Goal: Check status: Check status

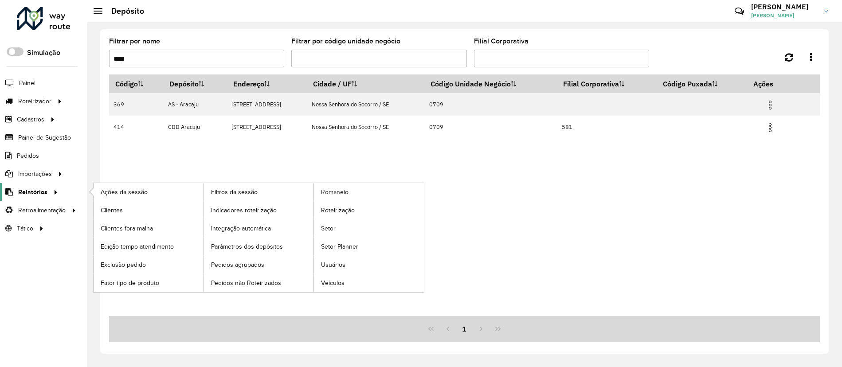
click at [30, 200] on link "Relatórios" at bounding box center [30, 192] width 61 height 18
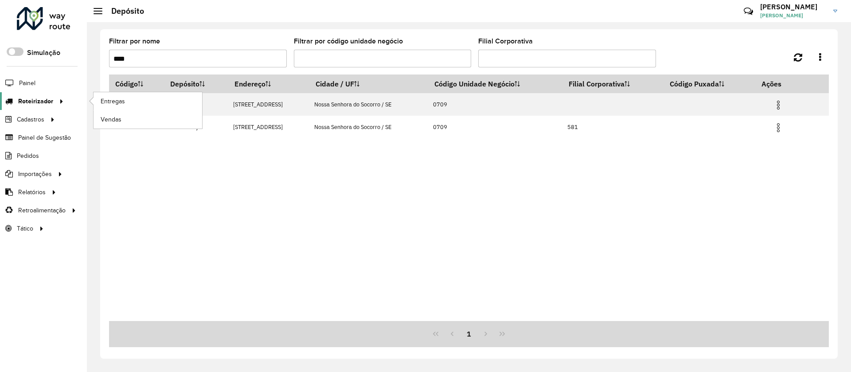
click at [59, 104] on icon at bounding box center [60, 100] width 8 height 13
click at [132, 101] on link "Entregas" at bounding box center [148, 101] width 109 height 18
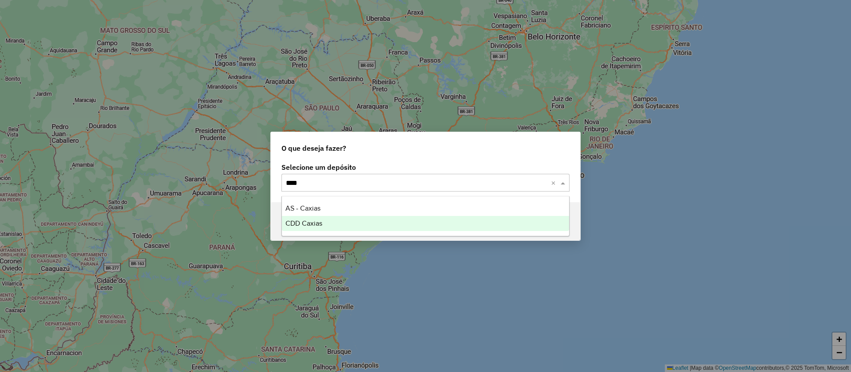
type input "*****"
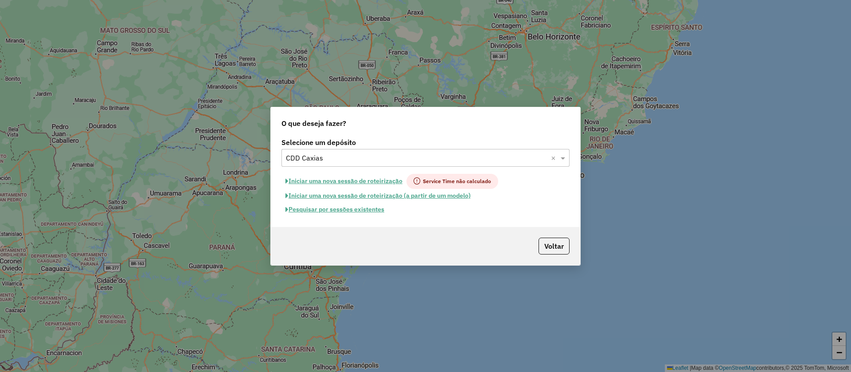
click at [383, 215] on button "Pesquisar por sessões existentes" at bounding box center [335, 210] width 107 height 14
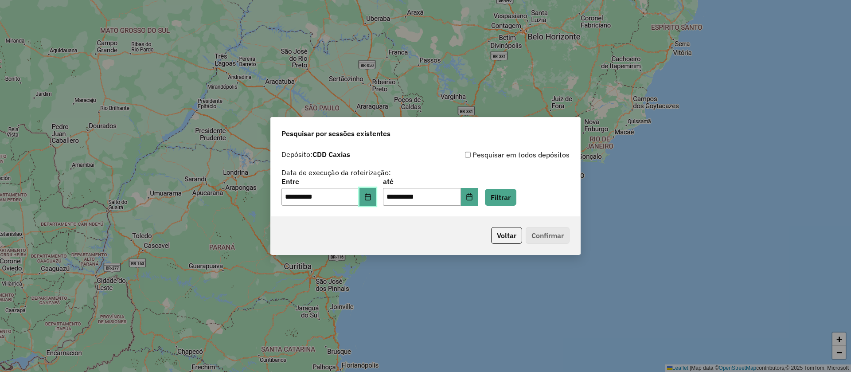
click at [376, 202] on button "Choose Date" at bounding box center [368, 197] width 17 height 18
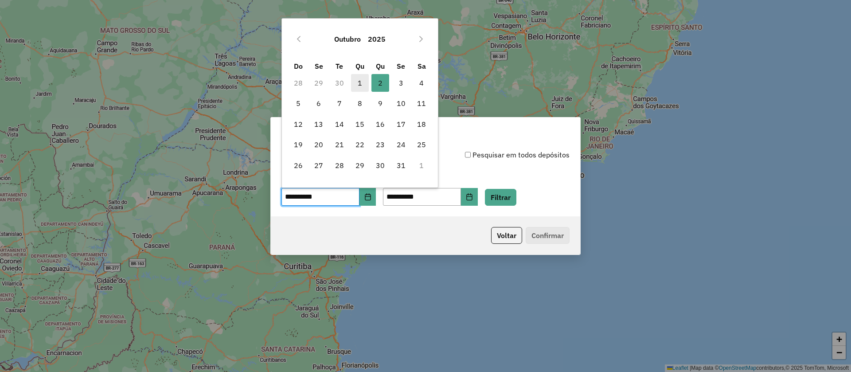
click at [357, 83] on span "1" at bounding box center [360, 83] width 18 height 18
type input "**********"
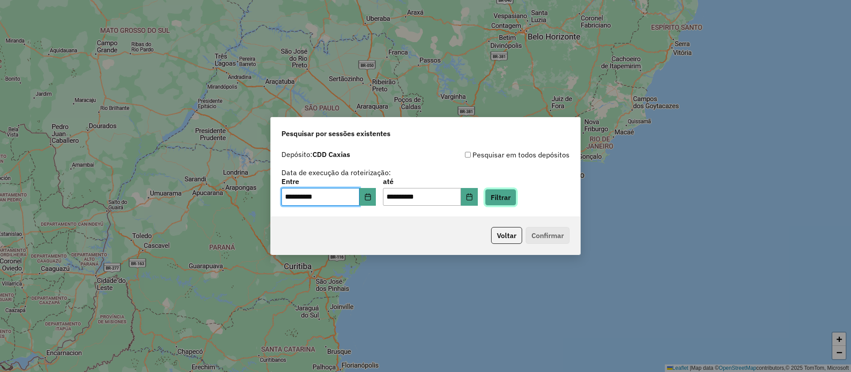
click at [513, 193] on button "Filtrar" at bounding box center [500, 197] width 31 height 17
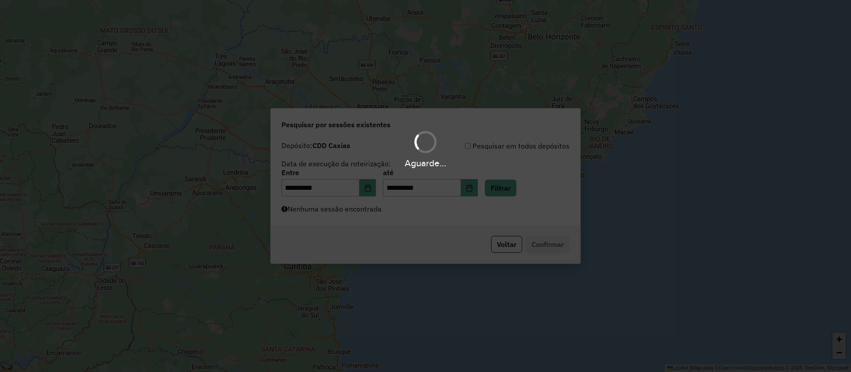
click at [365, 219] on div "Aguarde..." at bounding box center [425, 186] width 851 height 372
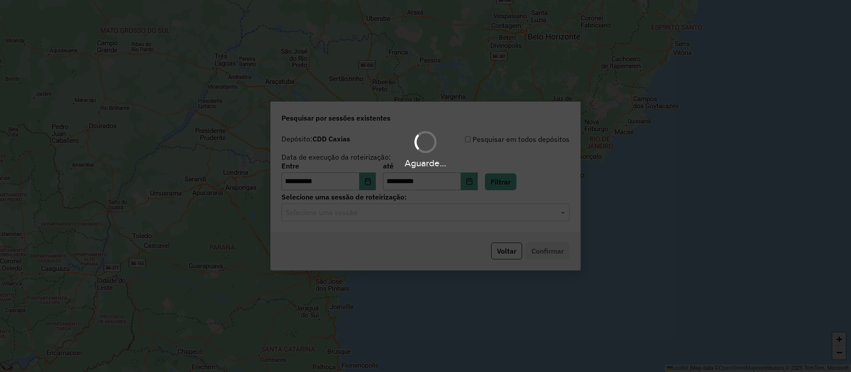
click at [359, 215] on div "Aguarde..." at bounding box center [425, 186] width 851 height 372
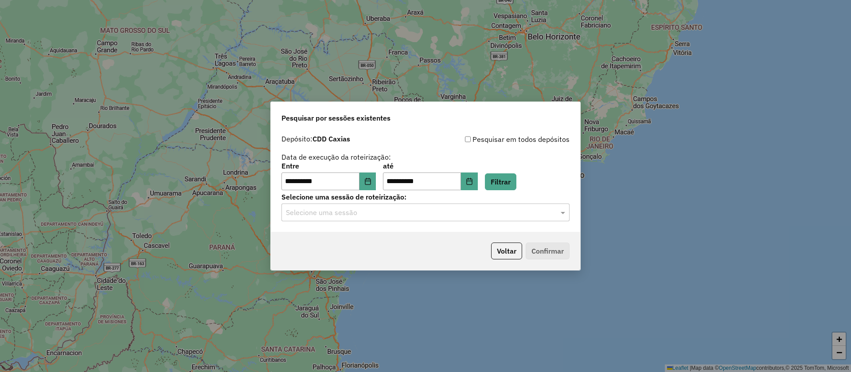
click at [359, 214] on input "text" at bounding box center [417, 213] width 262 height 11
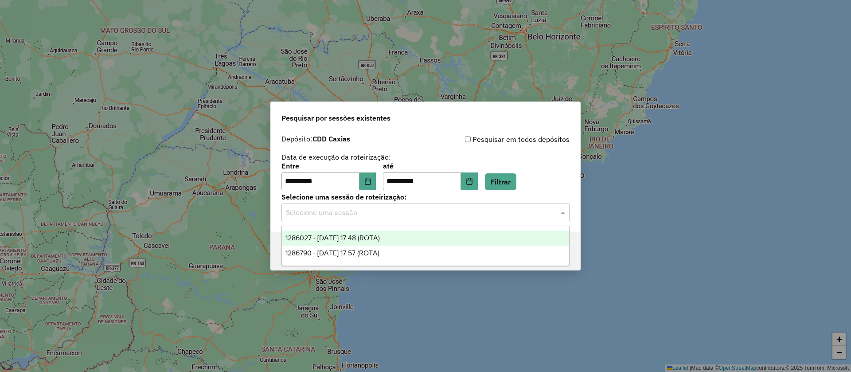
click at [374, 235] on span "1286027 - [DATE] 17:48 (ROTA)" at bounding box center [333, 238] width 94 height 8
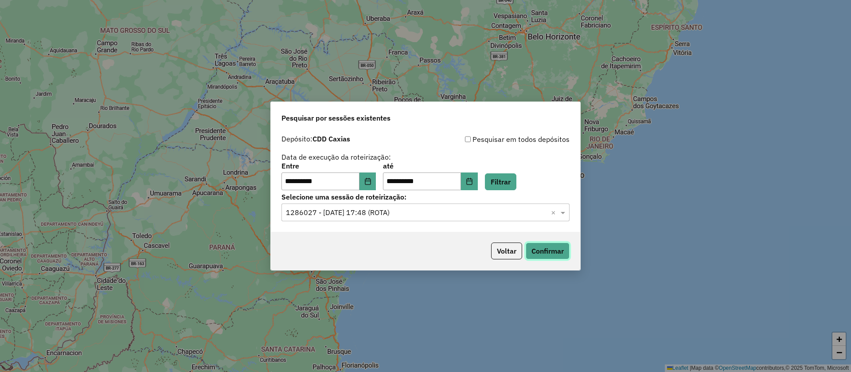
click at [544, 245] on button "Confirmar" at bounding box center [548, 251] width 44 height 17
